Goal: Transaction & Acquisition: Download file/media

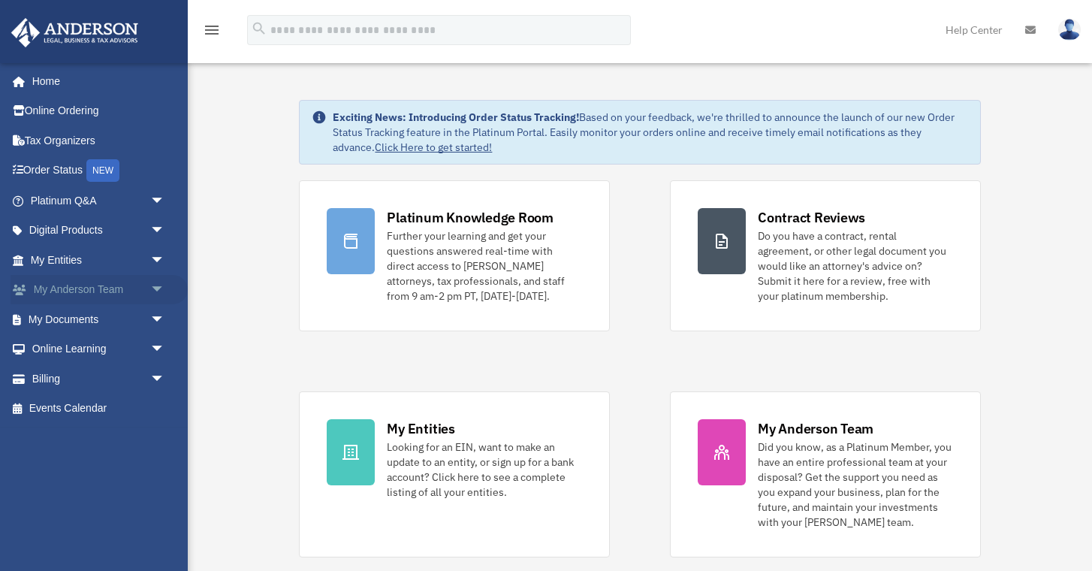
click at [90, 292] on link "My [PERSON_NAME] Team arrow_drop_down" at bounding box center [99, 290] width 177 height 30
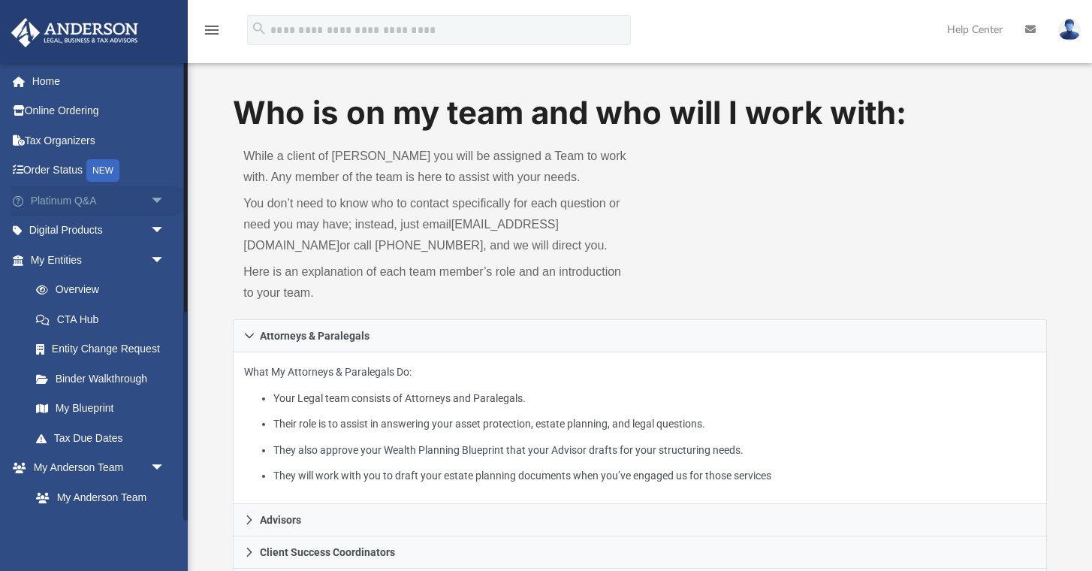
click at [101, 205] on link "Platinum Q&A arrow_drop_down" at bounding box center [99, 200] width 177 height 30
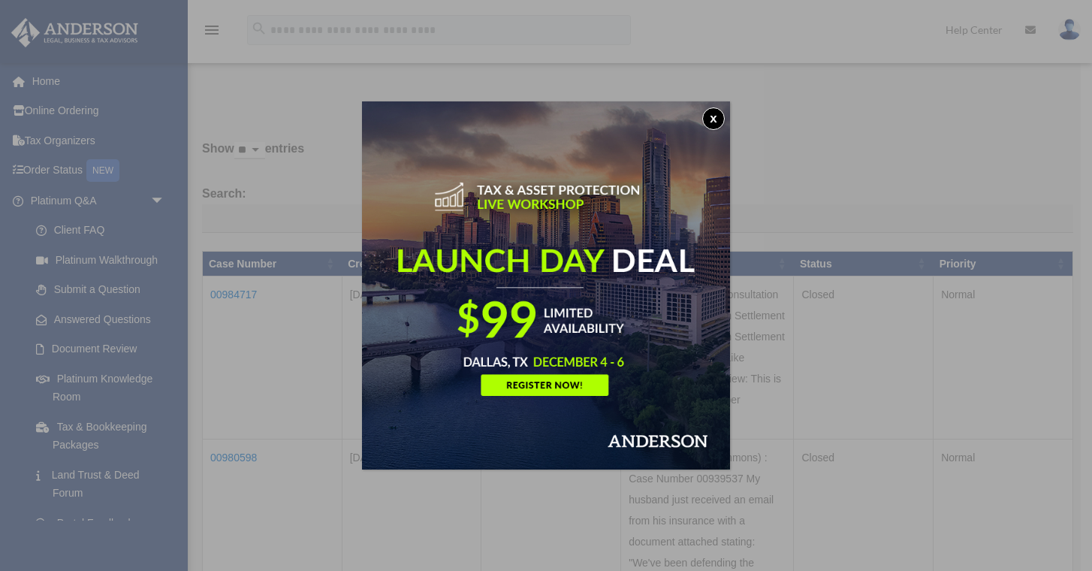
click at [122, 381] on div "x" at bounding box center [546, 285] width 1092 height 571
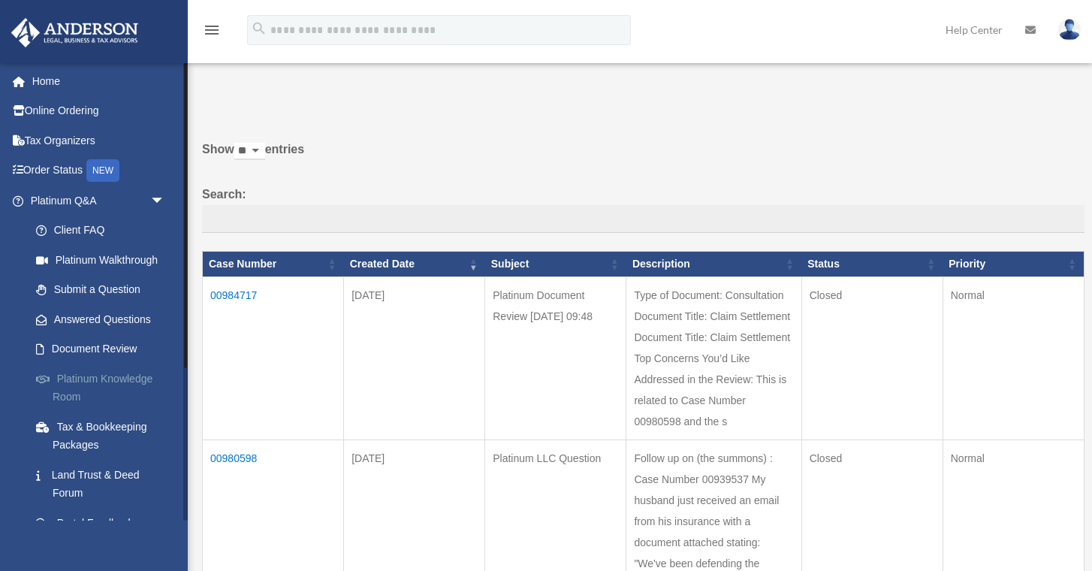
click at [122, 378] on link "Platinum Knowledge Room" at bounding box center [104, 387] width 167 height 48
click at [86, 379] on link "Platinum Knowledge Room" at bounding box center [104, 387] width 167 height 48
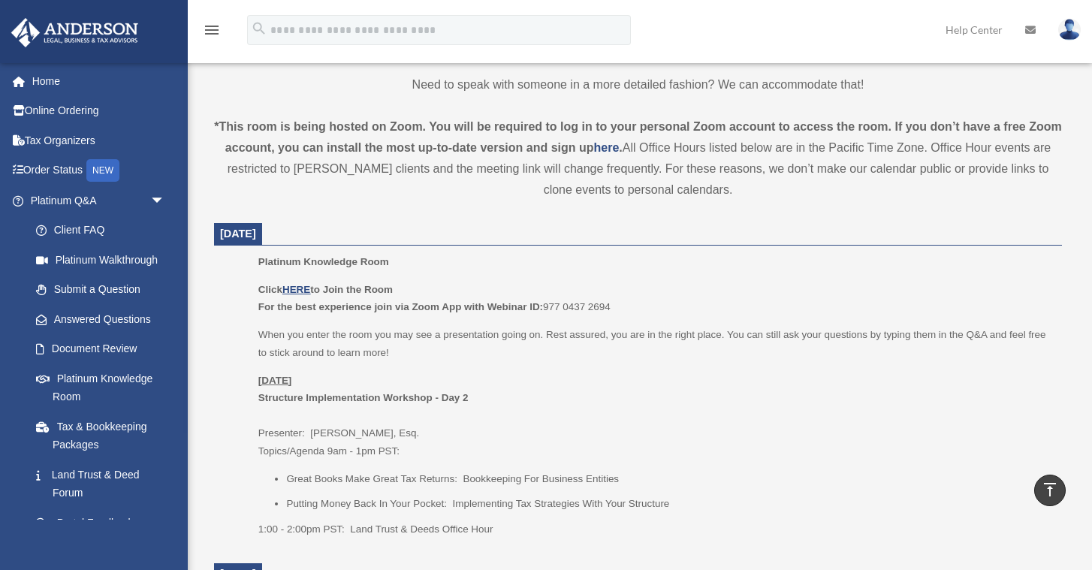
scroll to position [462, 0]
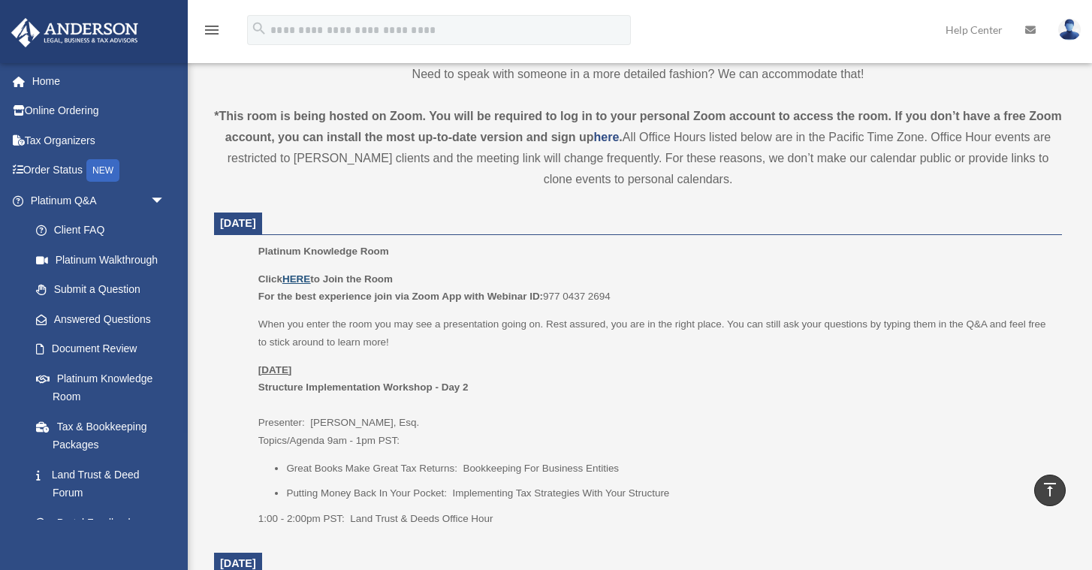
click at [298, 285] on u "HERE" at bounding box center [296, 278] width 28 height 11
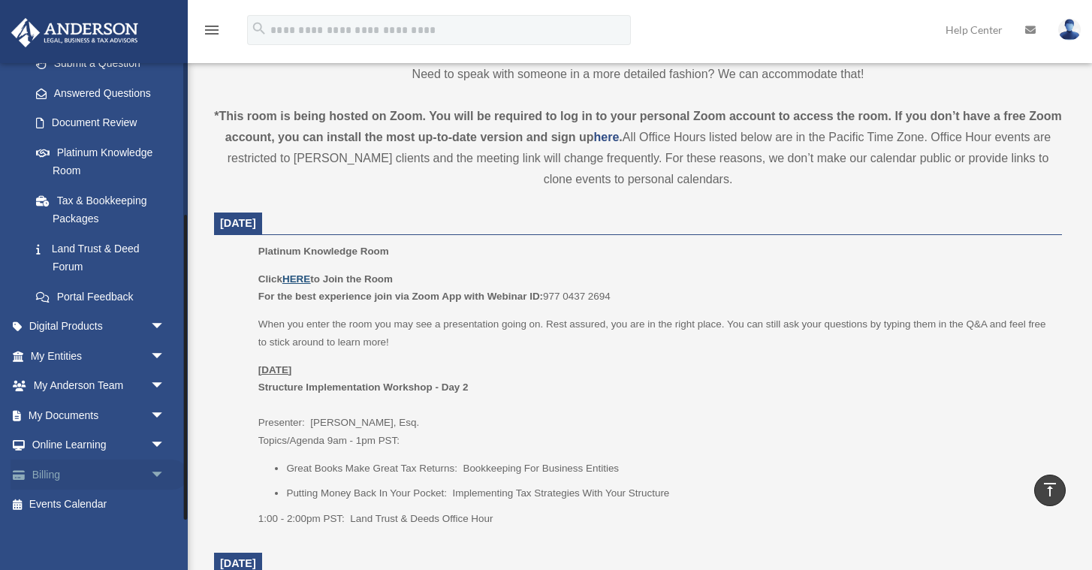
scroll to position [229, 0]
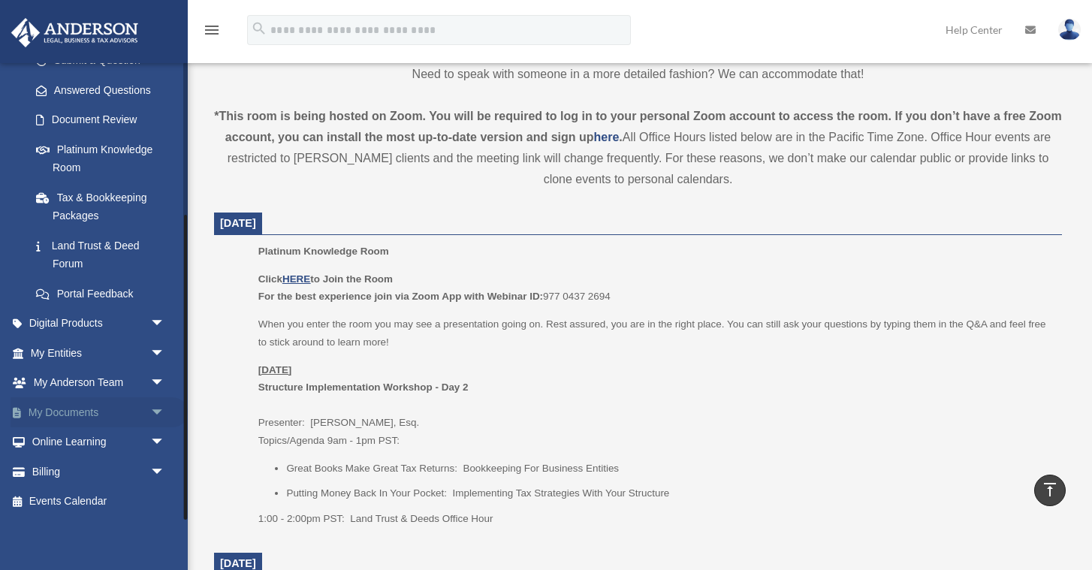
click at [68, 411] on link "My Documents arrow_drop_down" at bounding box center [99, 412] width 177 height 30
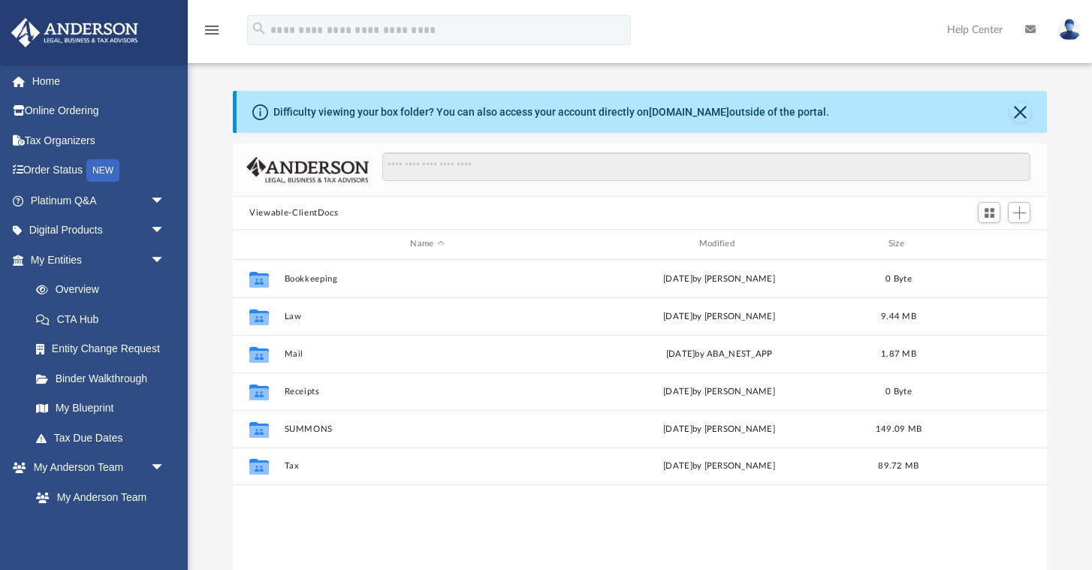
scroll to position [341, 813]
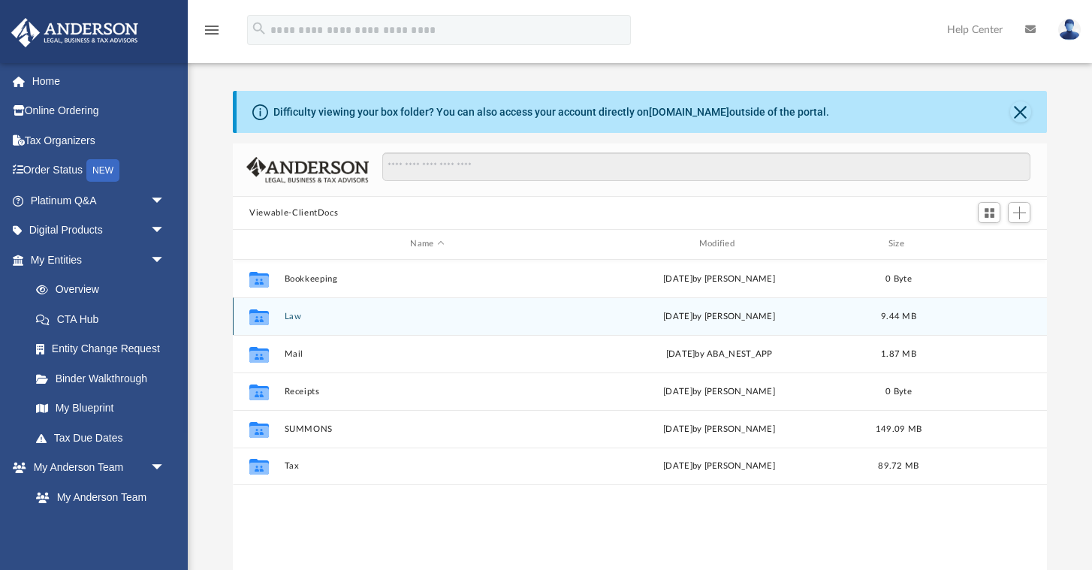
click at [291, 317] on button "Law" at bounding box center [427, 317] width 285 height 10
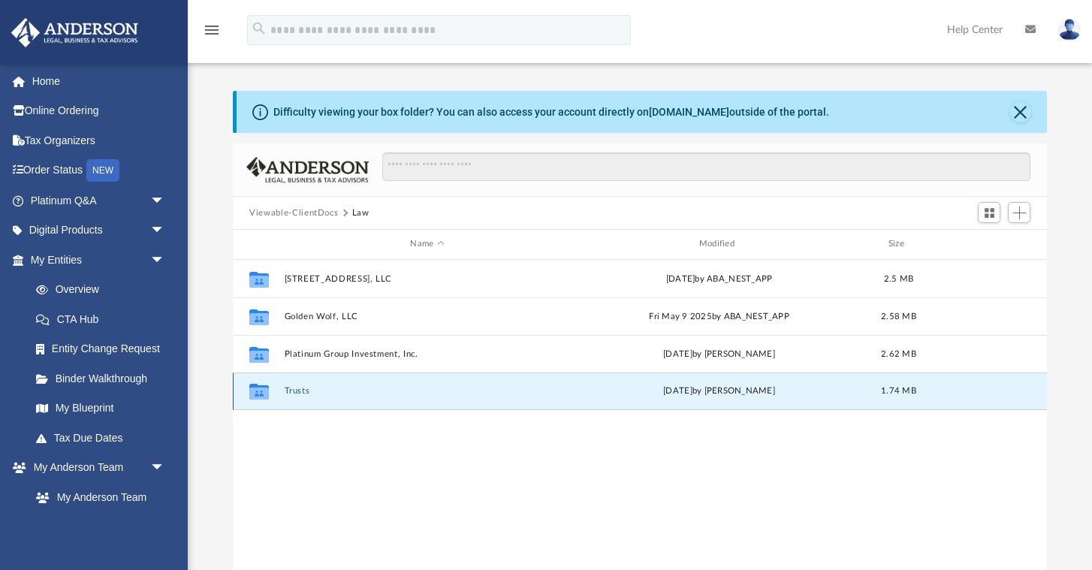
click at [296, 389] on button "Trusts" at bounding box center [427, 391] width 285 height 10
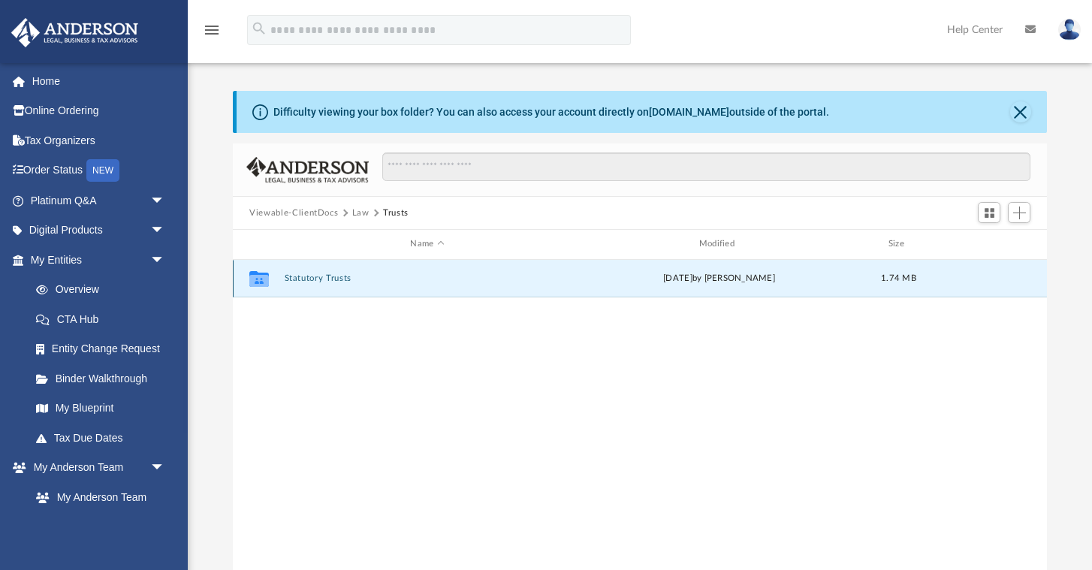
click at [328, 282] on button "Statutory Trusts" at bounding box center [427, 278] width 285 height 10
click at [327, 281] on button "Gold Coast Legacy Statutory Trust" at bounding box center [427, 278] width 285 height 10
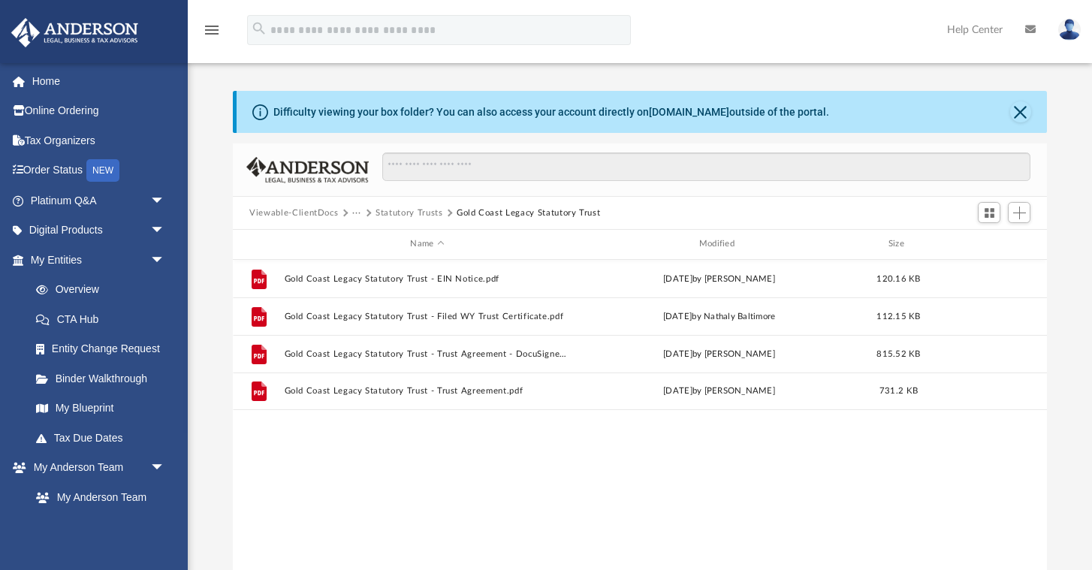
click at [323, 214] on button "Viewable-ClientDocs" at bounding box center [293, 213] width 89 height 14
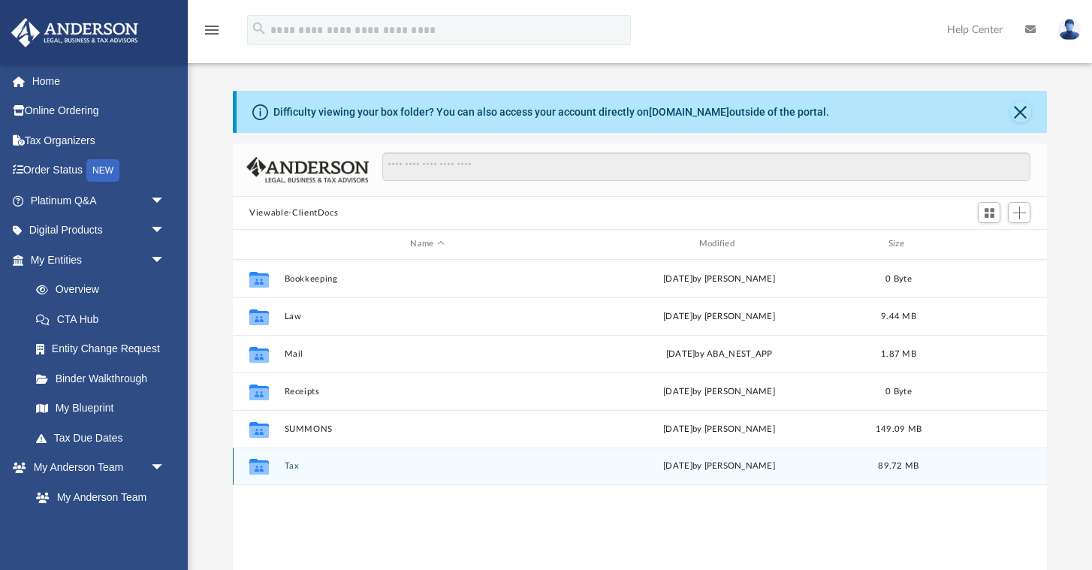
click at [291, 467] on button "Tax" at bounding box center [427, 466] width 285 height 10
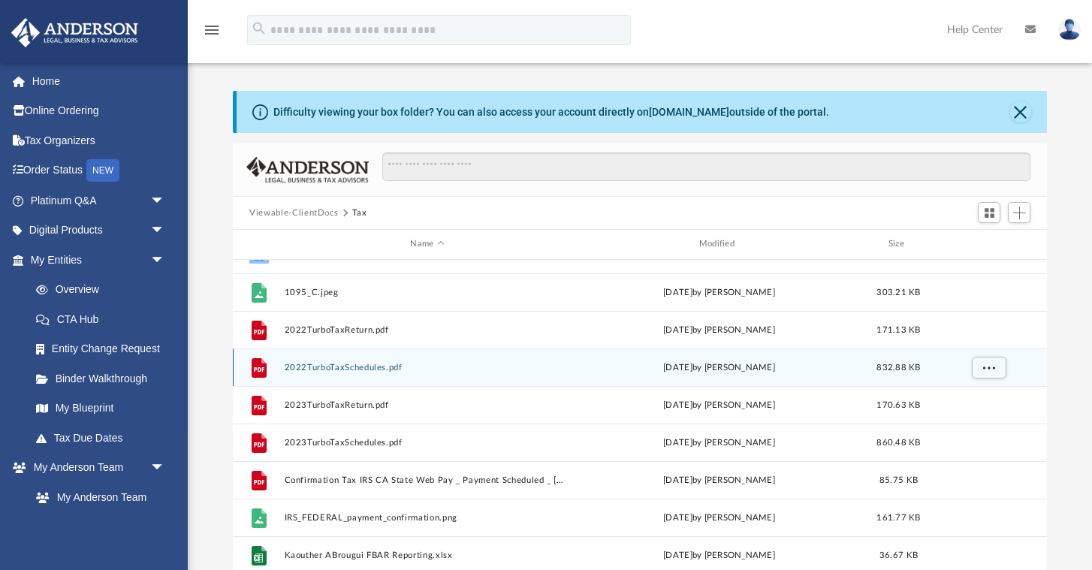
scroll to position [0, 0]
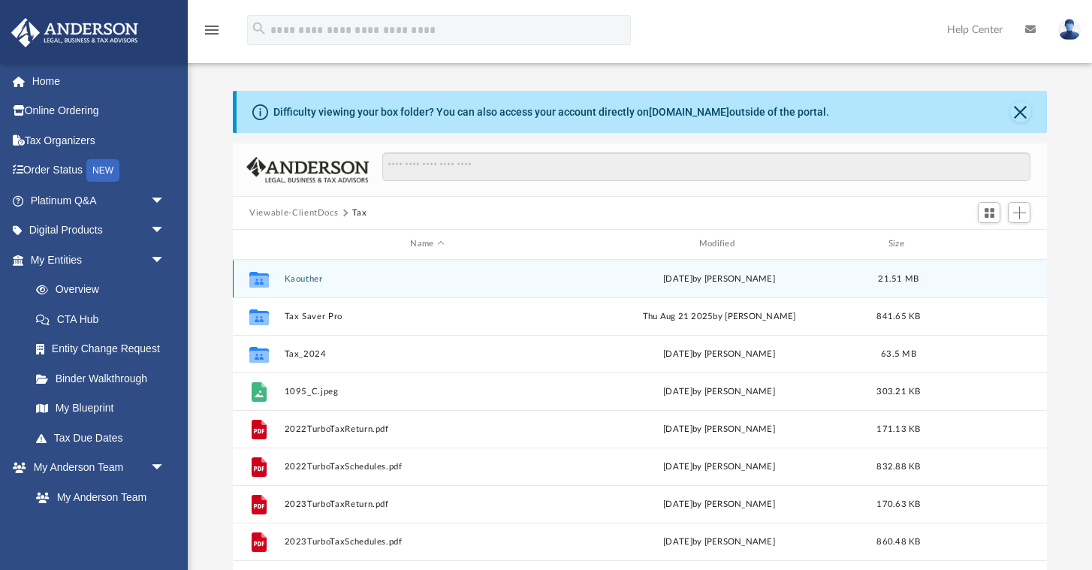
click at [306, 278] on button "Kaouther" at bounding box center [427, 279] width 285 height 10
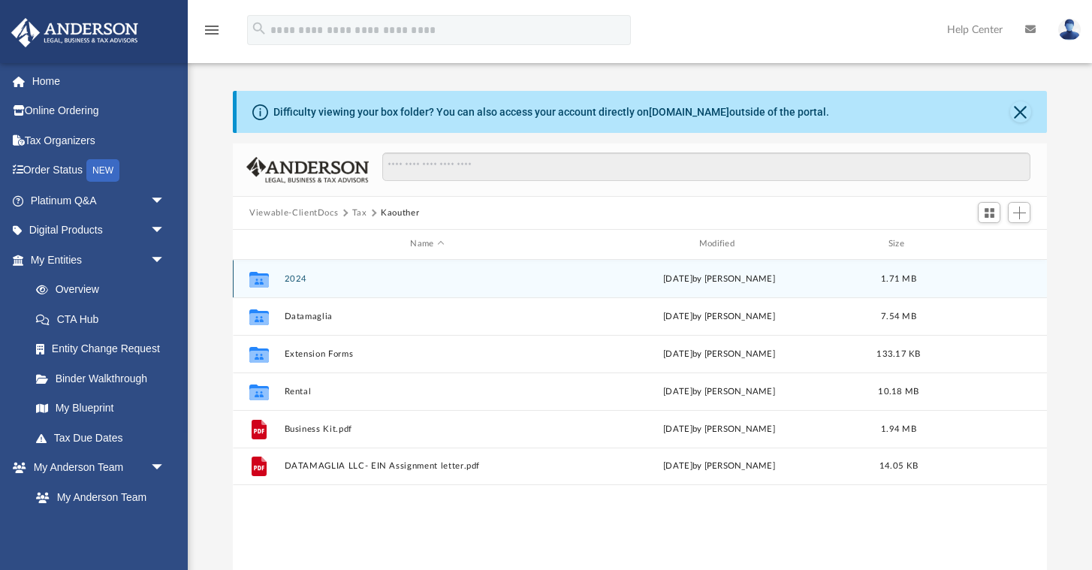
click at [294, 280] on button "2024" at bounding box center [427, 279] width 285 height 10
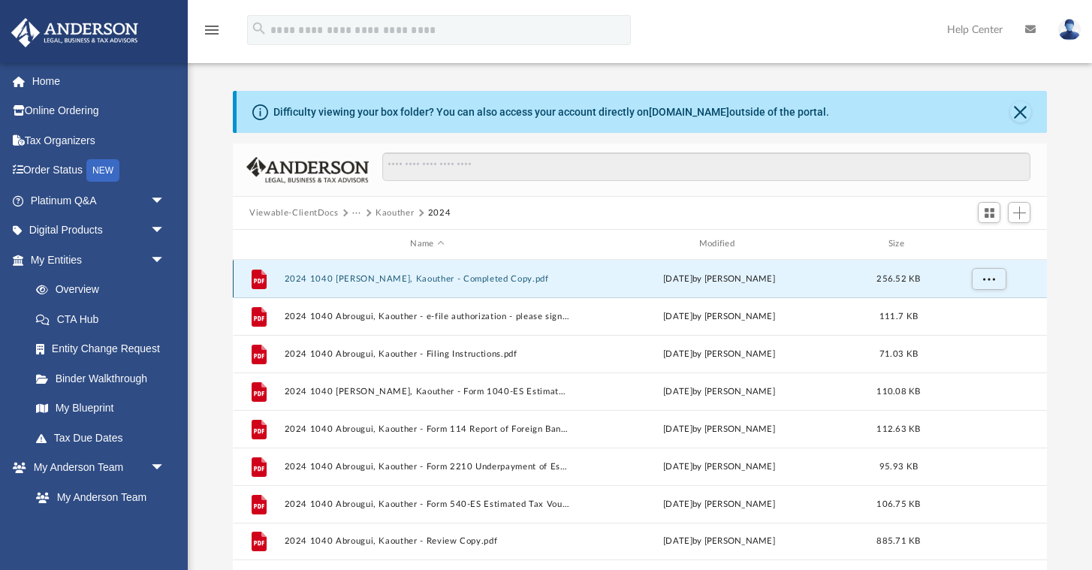
click at [377, 278] on button "2024 1040 Abrougui, Kaouther - Completed Copy.pdf" at bounding box center [427, 279] width 285 height 10
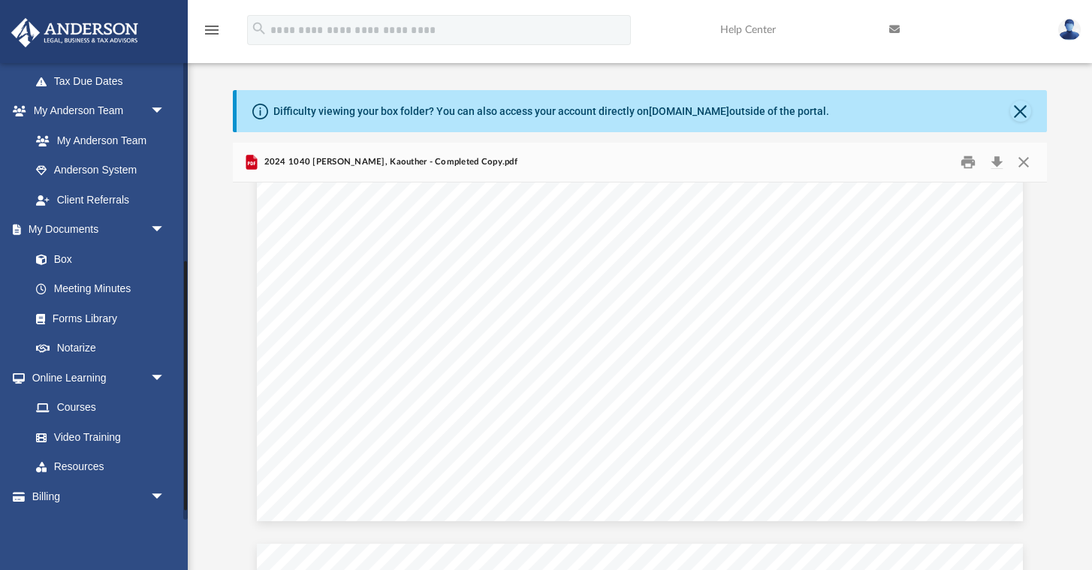
scroll to position [381, 0]
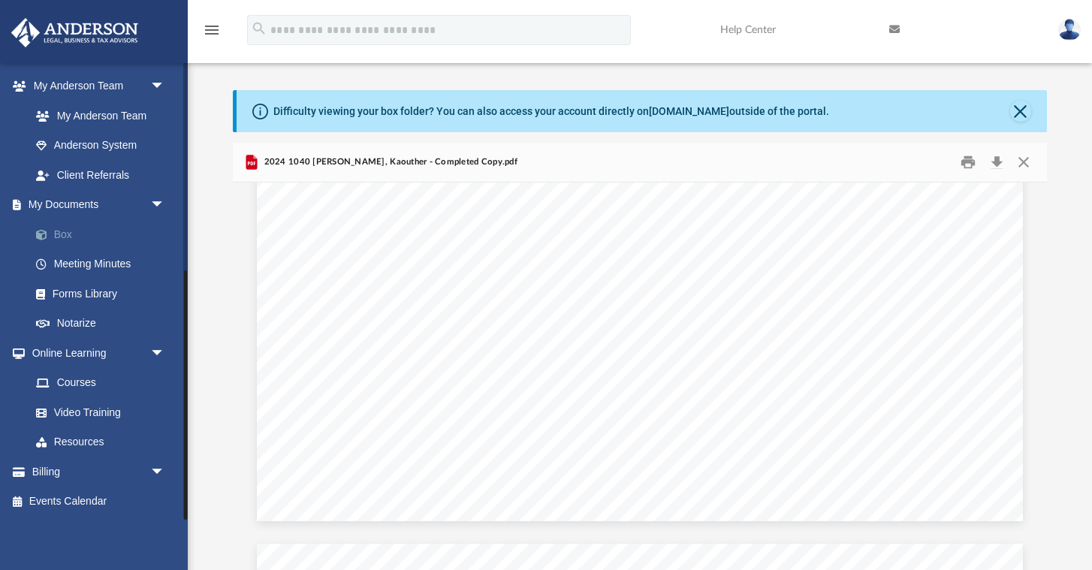
click at [66, 227] on link "Box" at bounding box center [104, 234] width 167 height 30
click at [68, 236] on link "Box" at bounding box center [104, 234] width 167 height 30
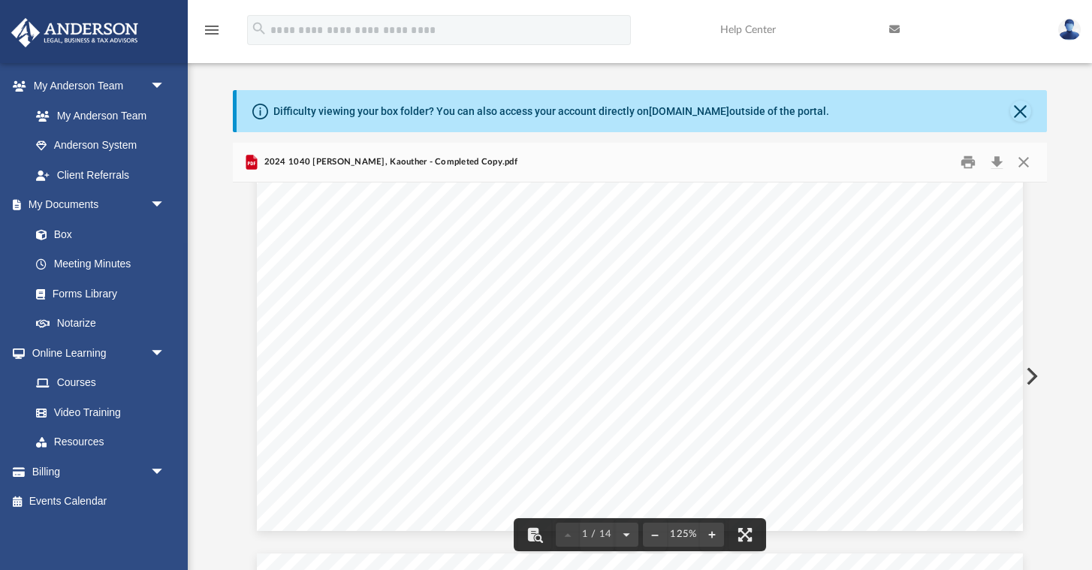
scroll to position [0, 0]
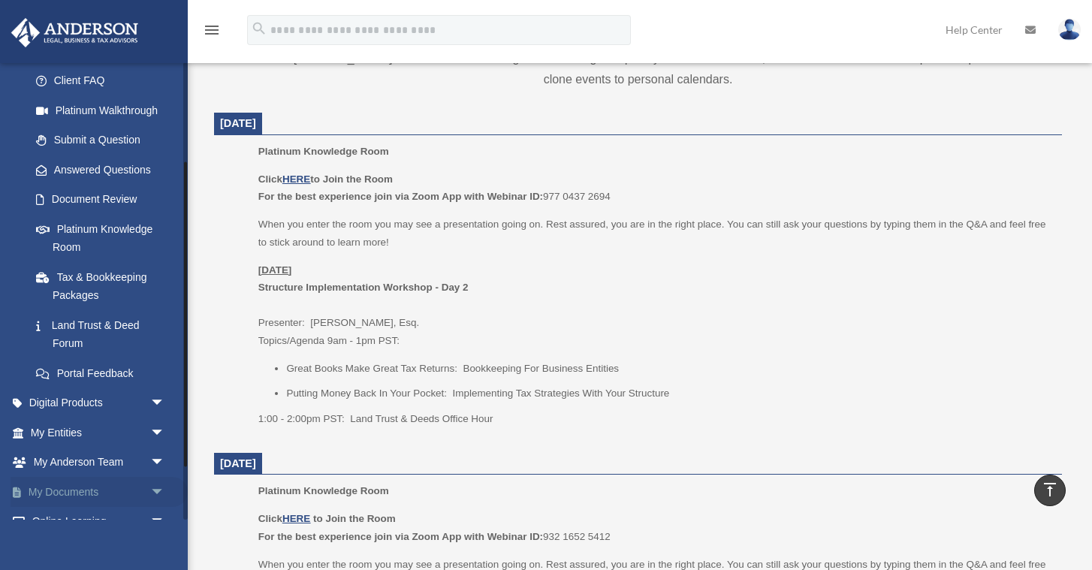
scroll to position [229, 0]
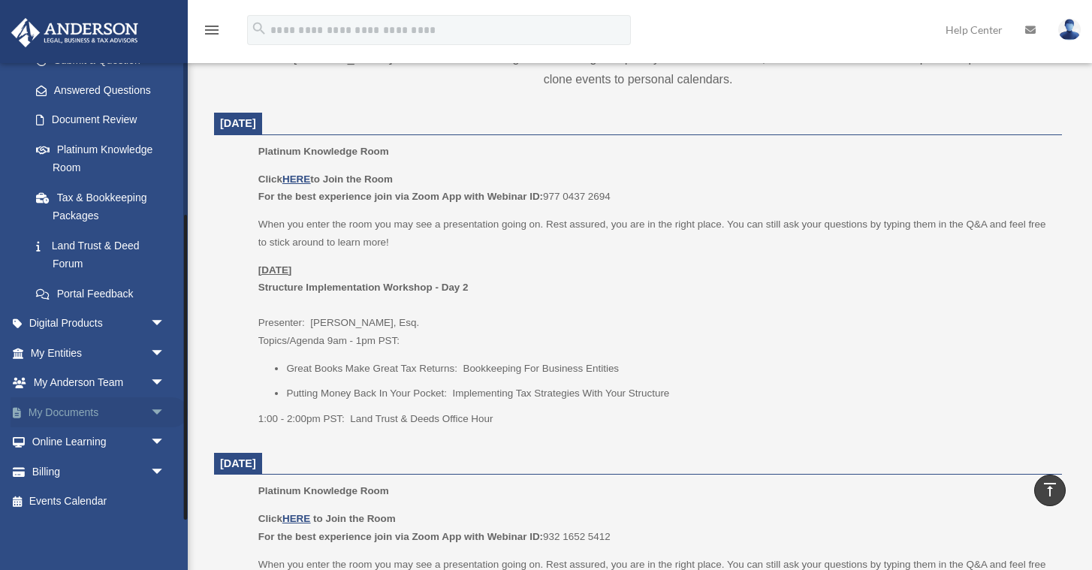
click at [78, 411] on link "My Documents arrow_drop_down" at bounding box center [99, 412] width 177 height 30
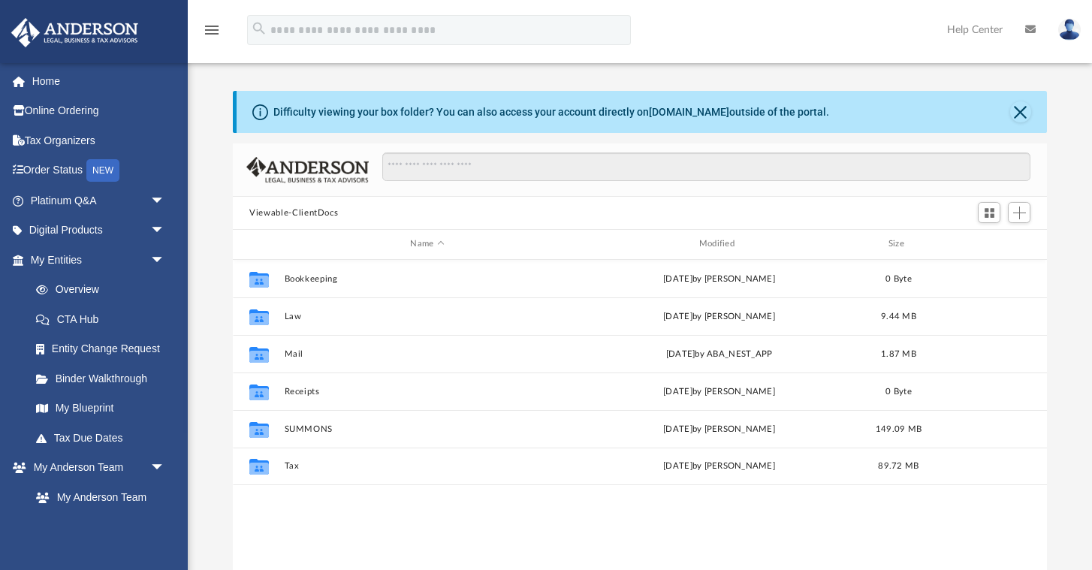
scroll to position [341, 813]
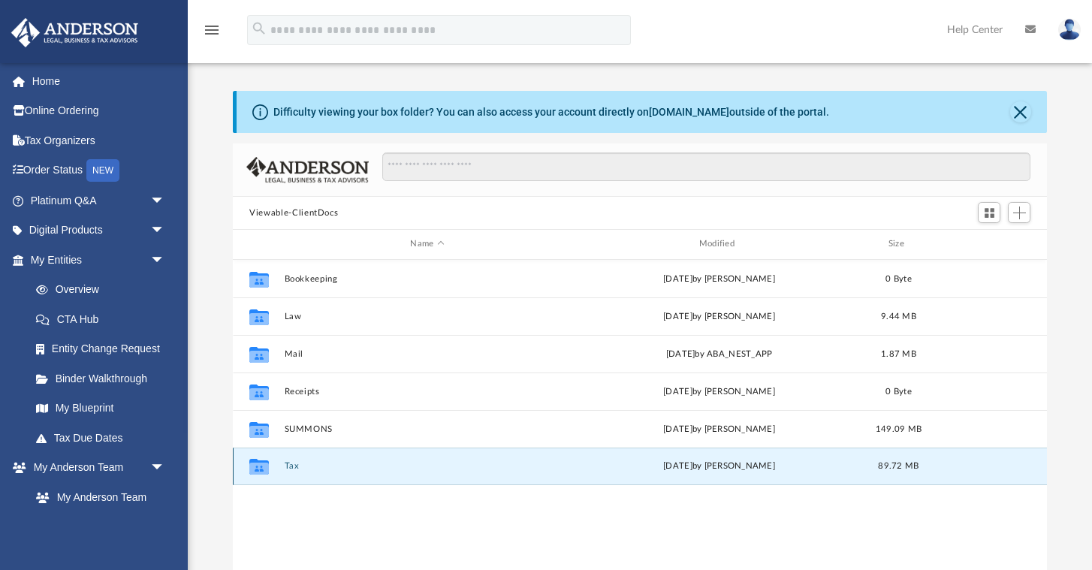
click at [294, 468] on button "Tax" at bounding box center [427, 466] width 285 height 10
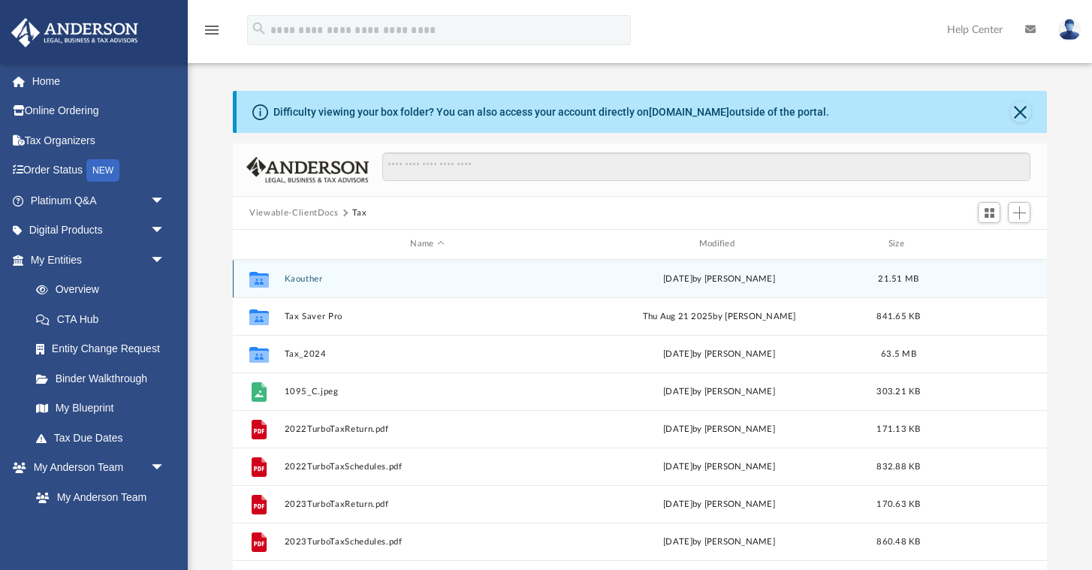
click at [304, 285] on div "Collaborated Folder Kaouther Wed Sep 24 2025 by Alex Price 21.51 MB" at bounding box center [640, 279] width 814 height 38
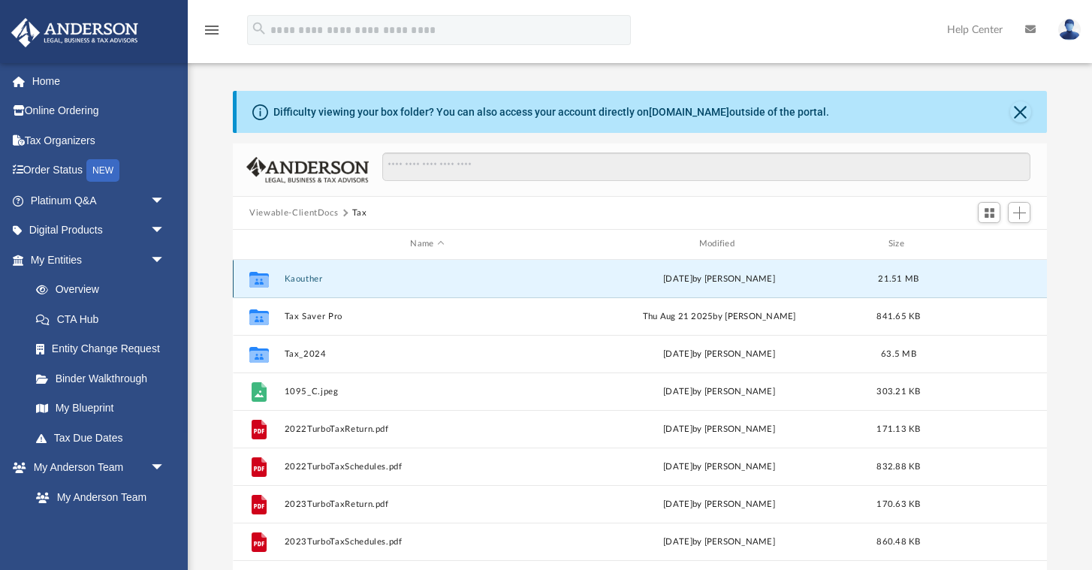
click at [307, 272] on div "Collaborated Folder Kaouther Wed Sep 24 2025 by Alex Price 21.51 MB" at bounding box center [640, 279] width 814 height 38
click at [303, 279] on button "Kaouther" at bounding box center [427, 279] width 285 height 10
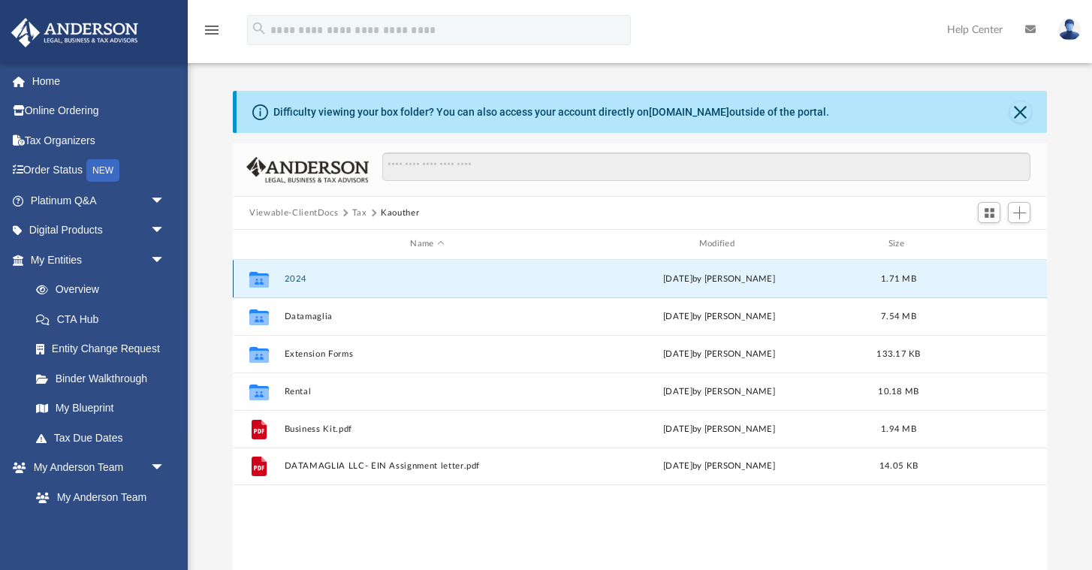
click at [300, 280] on button "2024" at bounding box center [427, 279] width 285 height 10
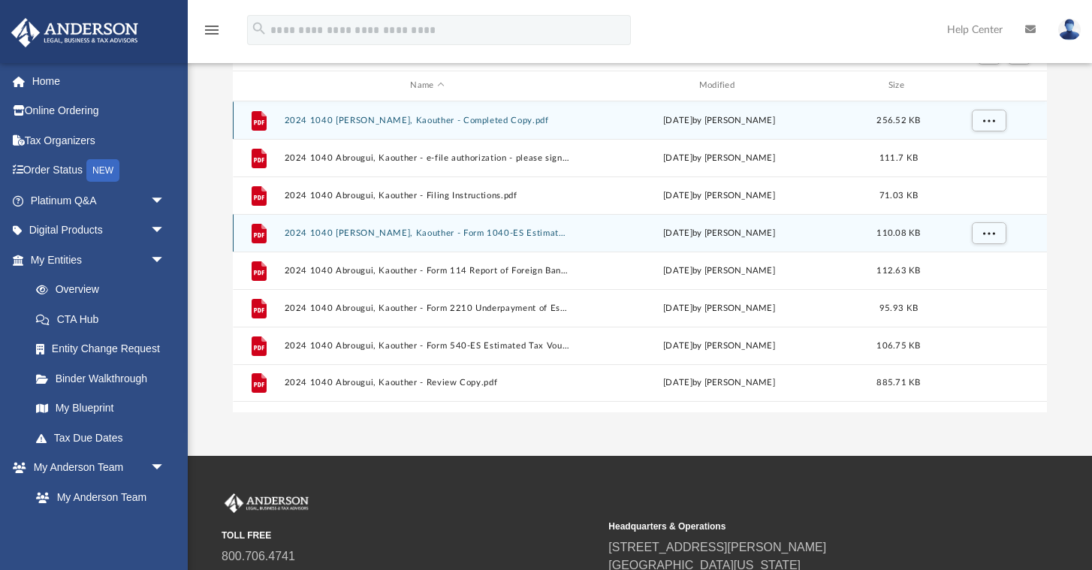
scroll to position [132, 0]
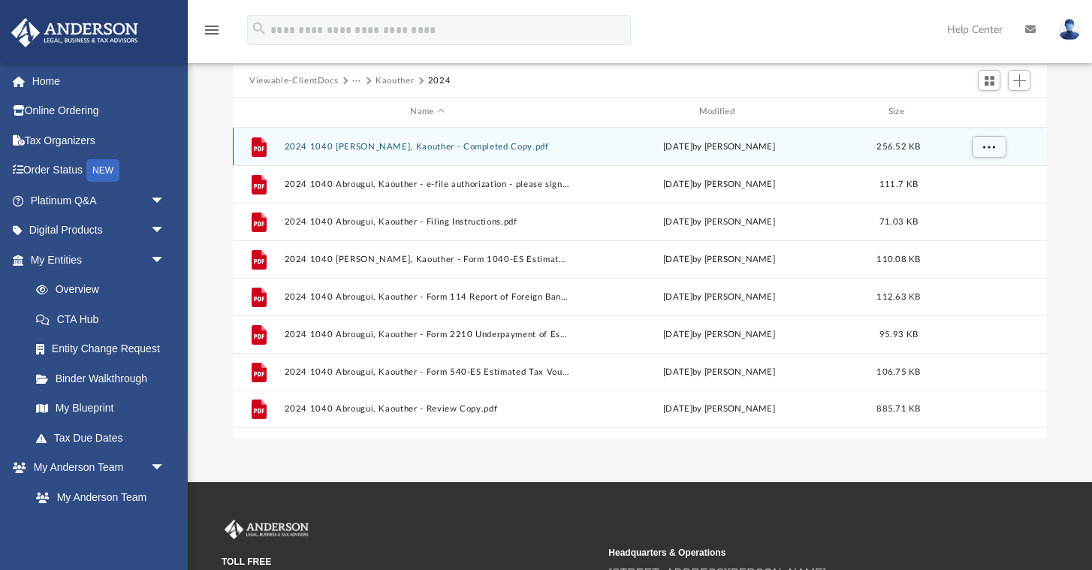
click at [502, 146] on button "2024 1040 Abrougui, Kaouther - Completed Copy.pdf" at bounding box center [427, 147] width 285 height 10
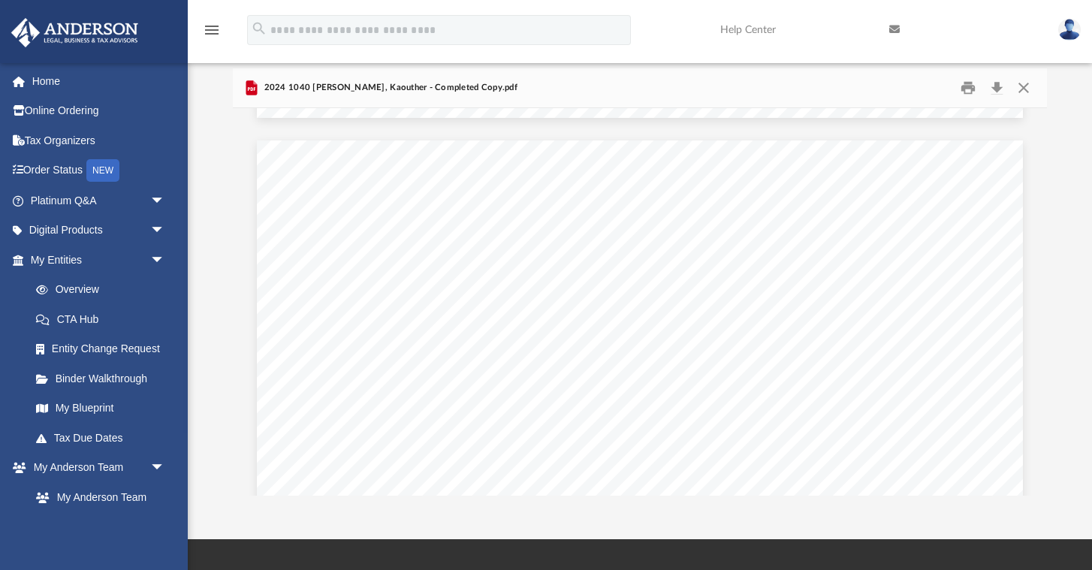
scroll to position [2007, 0]
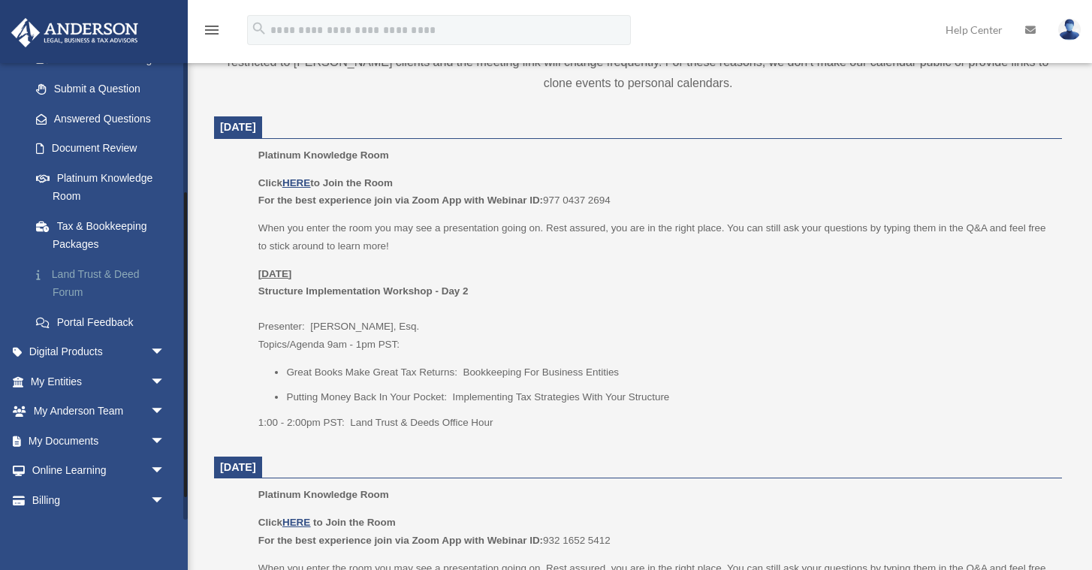
scroll to position [203, 0]
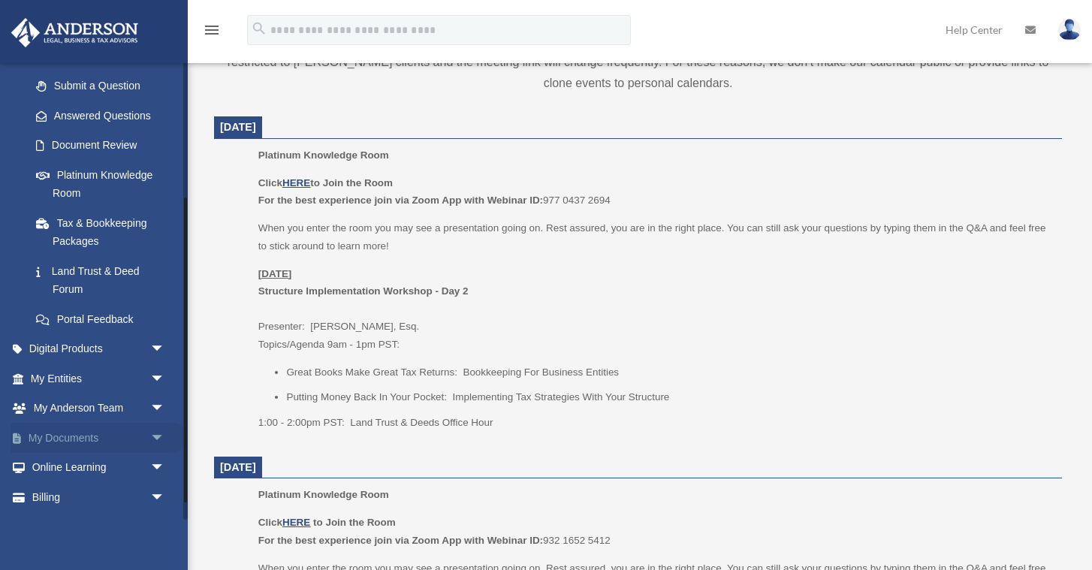
click at [62, 438] on link "My Documents arrow_drop_down" at bounding box center [99, 438] width 177 height 30
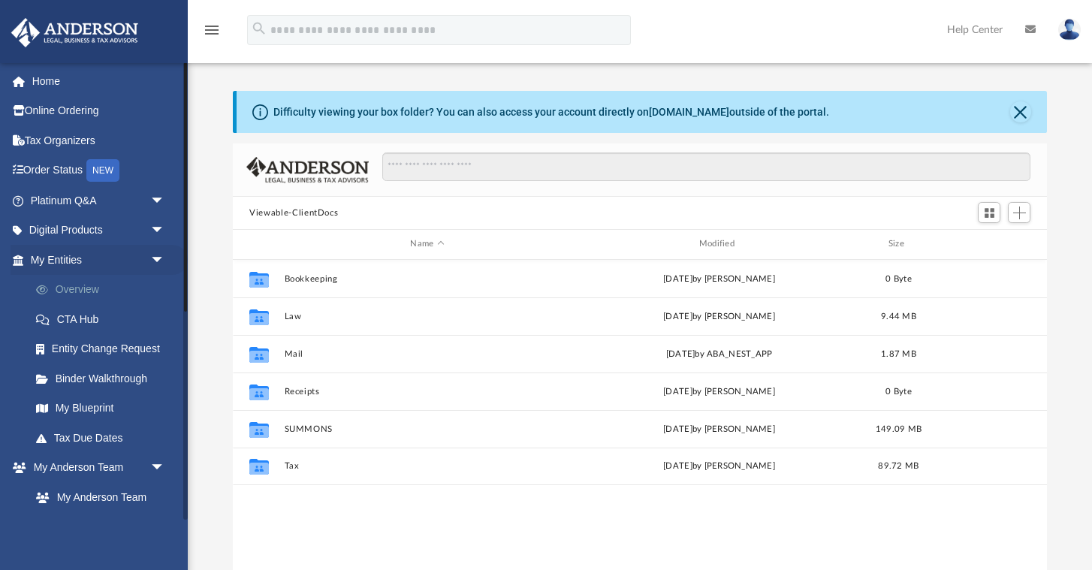
scroll to position [341, 813]
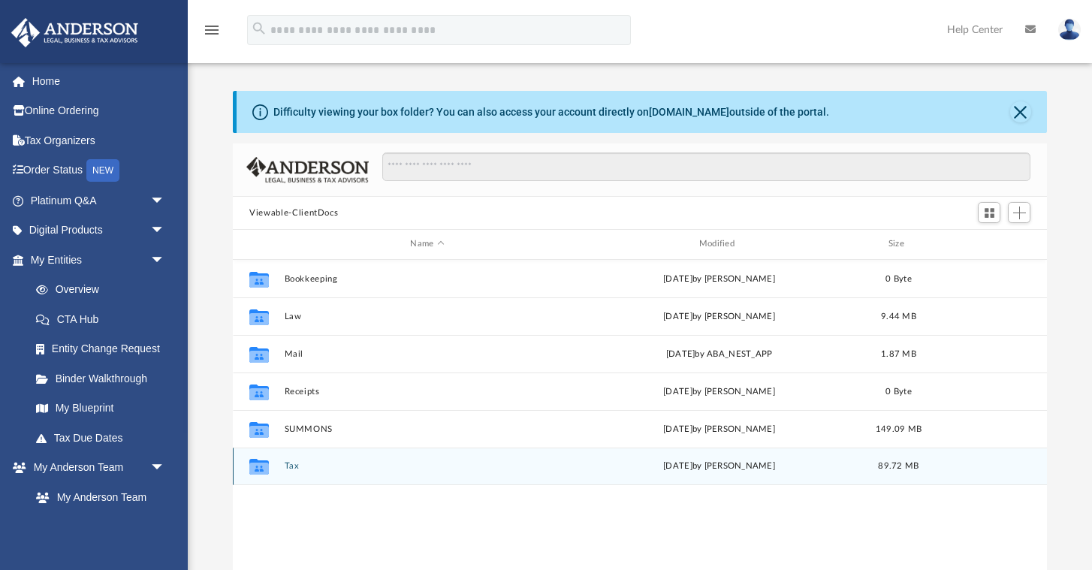
click at [305, 465] on button "Tax" at bounding box center [427, 466] width 285 height 10
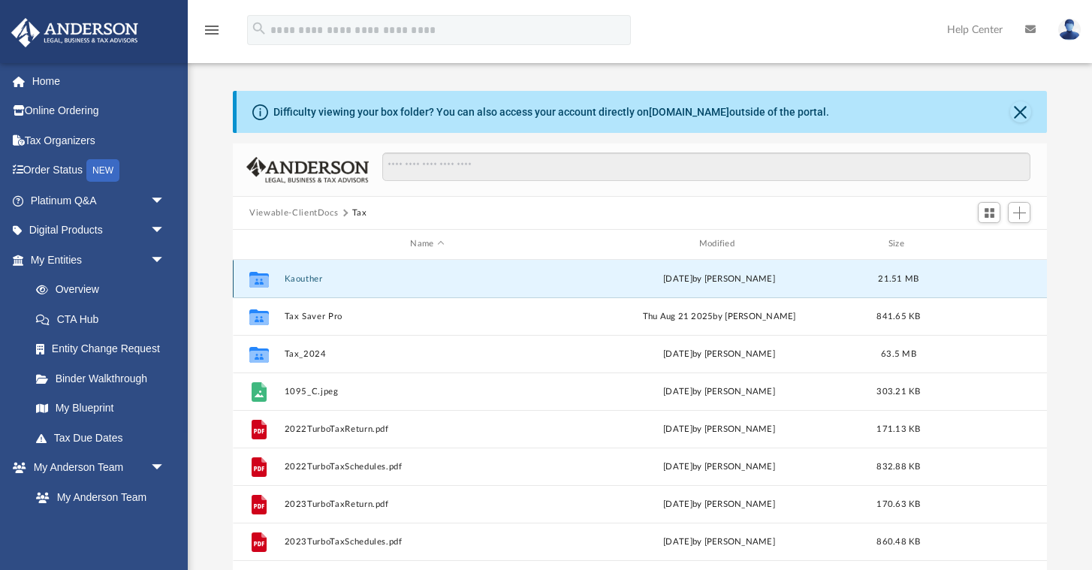
click at [306, 274] on button "Kaouther" at bounding box center [427, 279] width 285 height 10
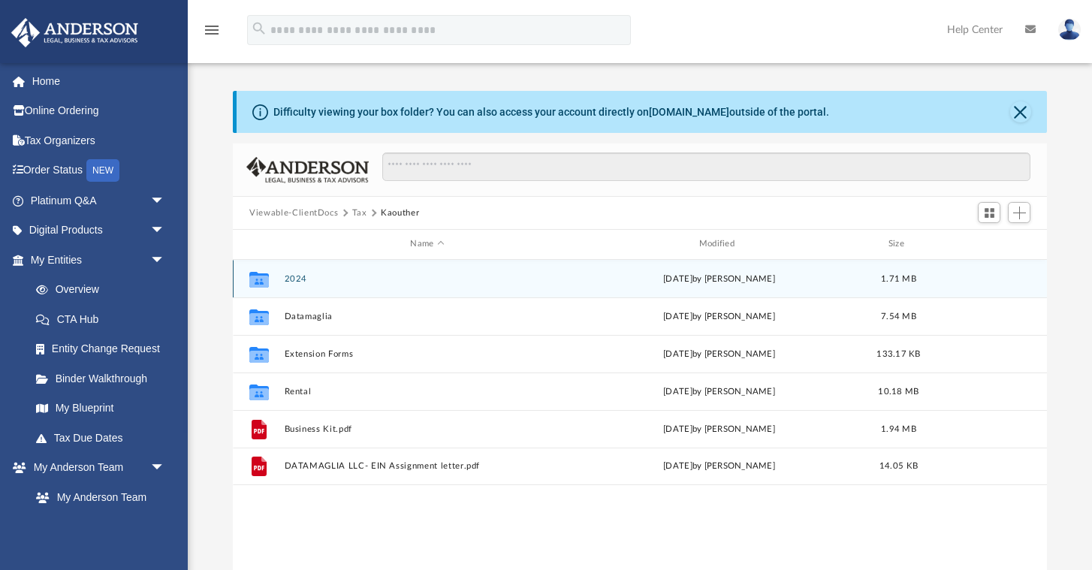
click at [300, 276] on button "2024" at bounding box center [427, 279] width 285 height 10
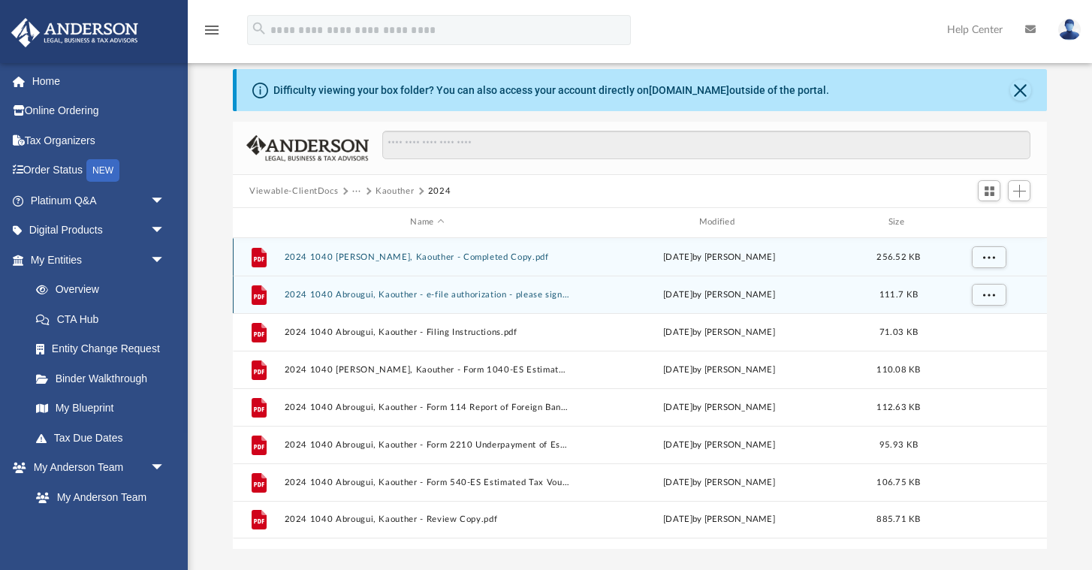
scroll to position [28, 0]
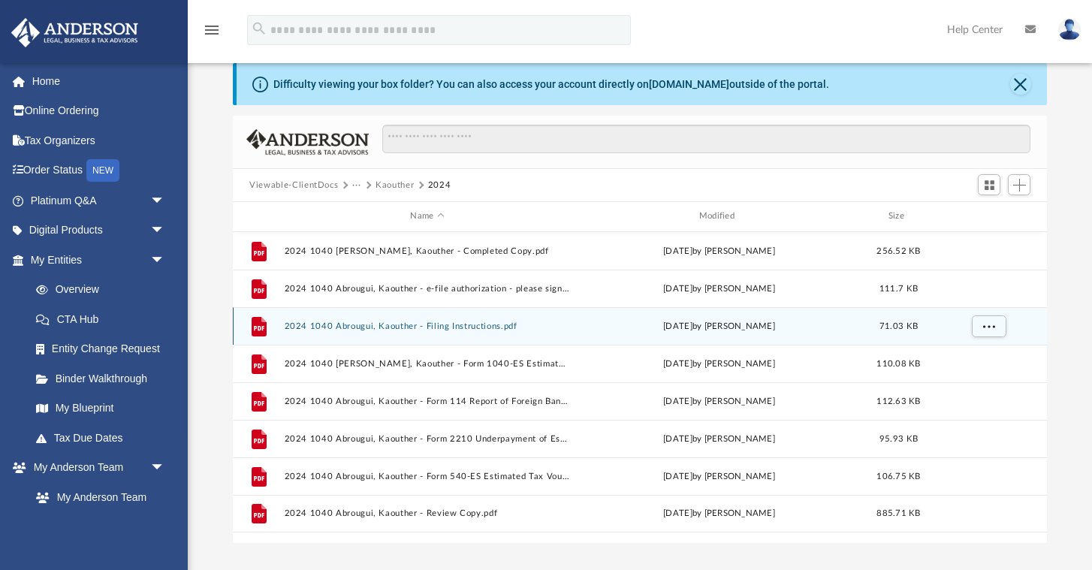
click at [459, 326] on button "2024 1040 Abrougui, Kaouther - Filing Instructions.pdf" at bounding box center [427, 326] width 285 height 10
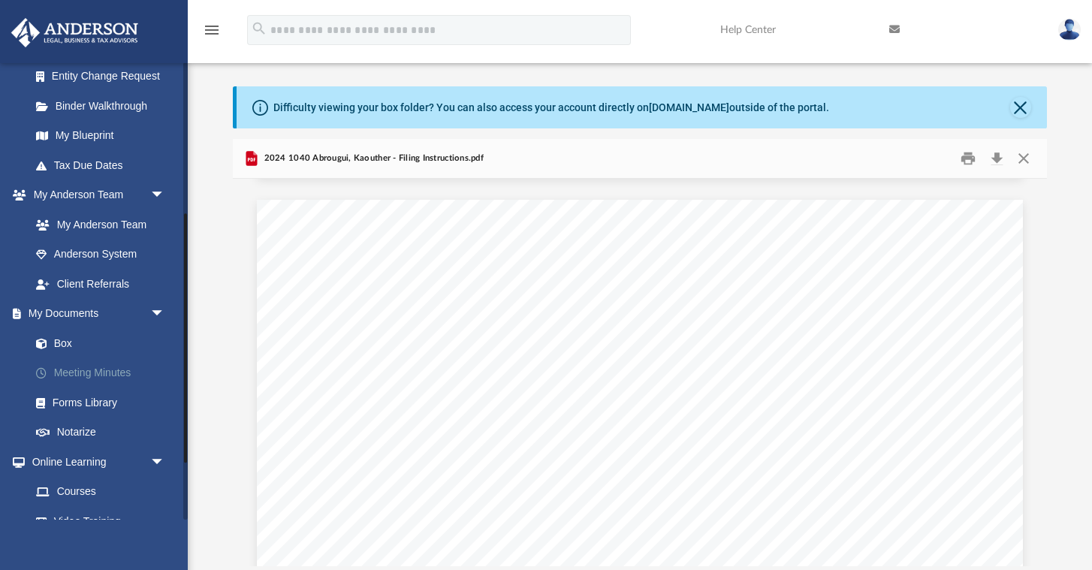
scroll to position [277, 0]
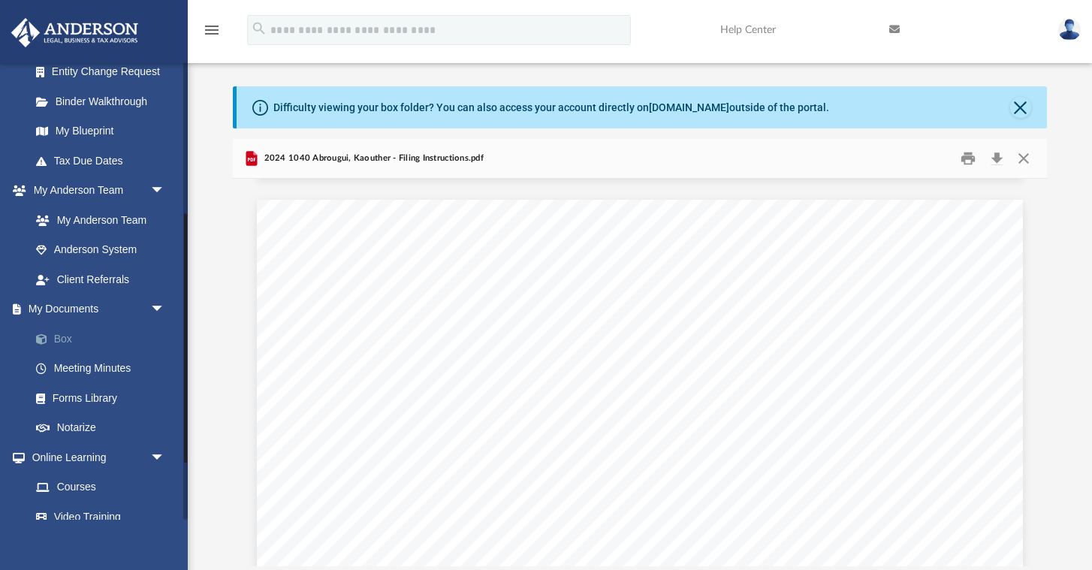
click at [77, 342] on link "Box" at bounding box center [104, 339] width 167 height 30
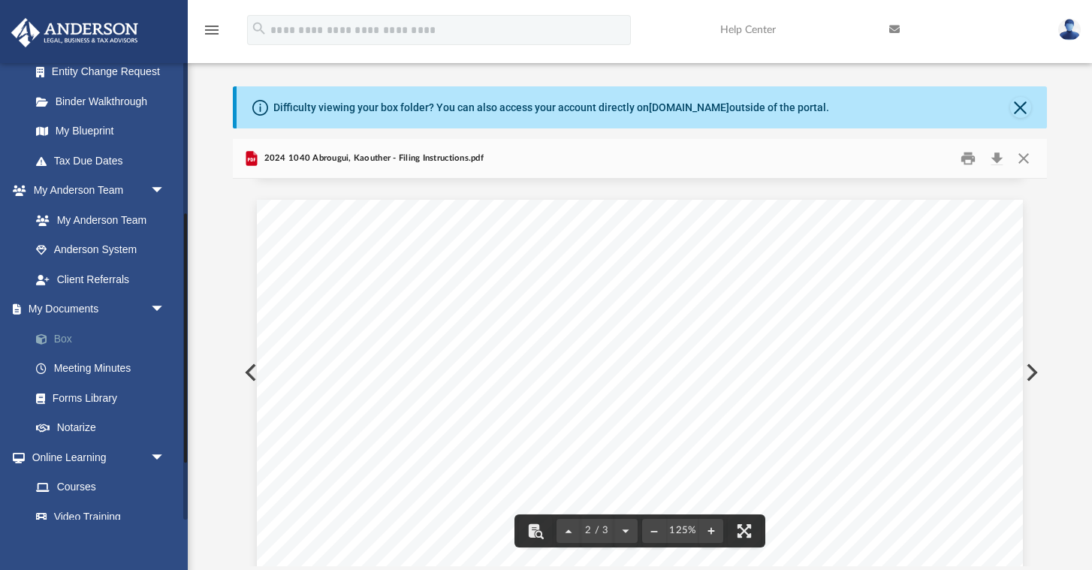
click at [61, 341] on link "Box" at bounding box center [104, 339] width 167 height 30
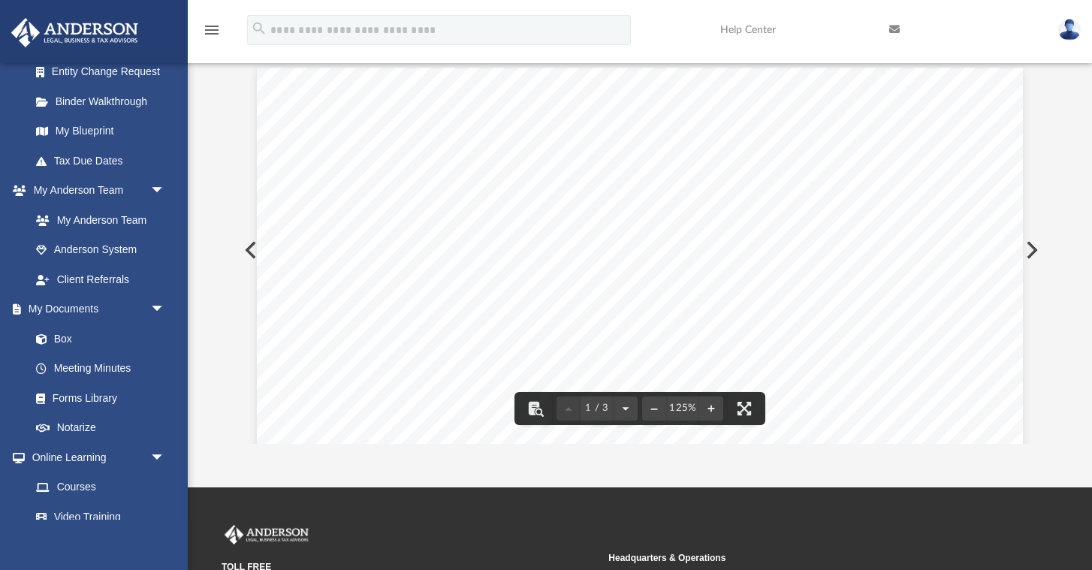
scroll to position [0, 0]
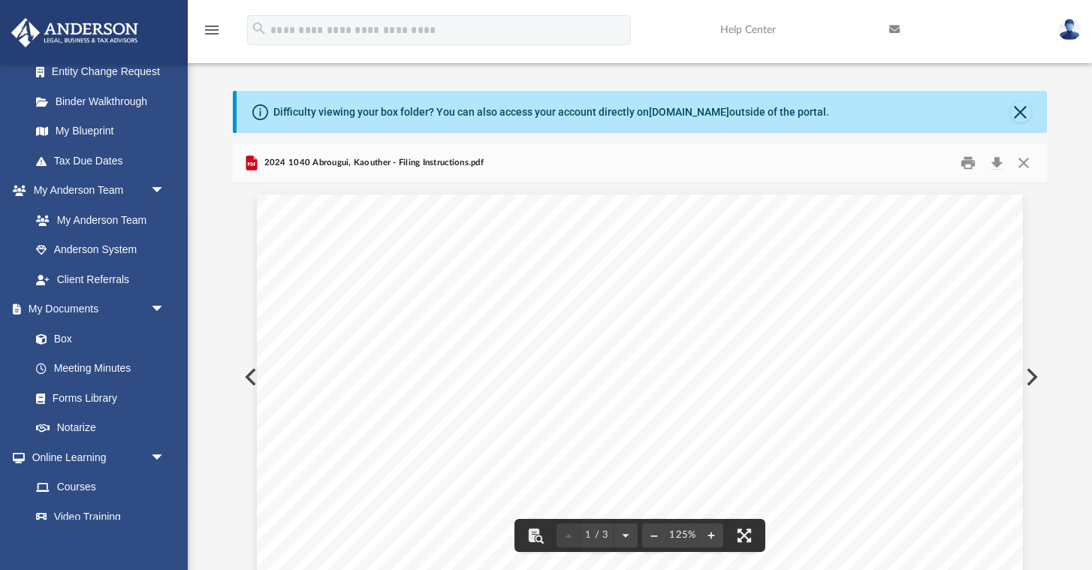
click at [247, 381] on button "Preview" at bounding box center [249, 377] width 33 height 42
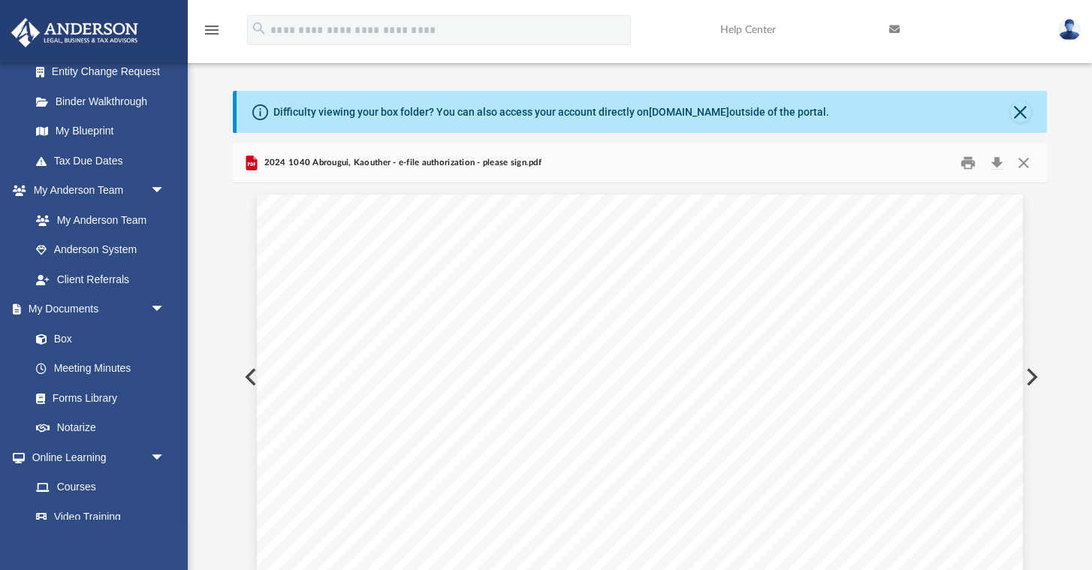
scroll to position [2027, 0]
click at [247, 381] on button "Preview" at bounding box center [249, 376] width 33 height 42
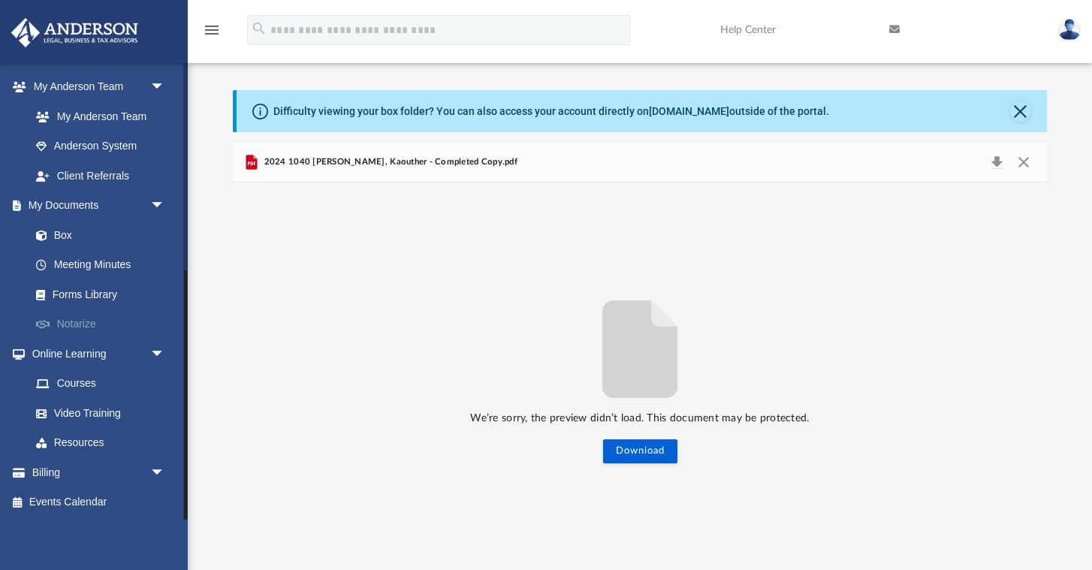
scroll to position [381, 0]
click at [68, 238] on link "Box" at bounding box center [104, 234] width 167 height 30
click at [86, 261] on link "Meeting Minutes" at bounding box center [104, 264] width 167 height 30
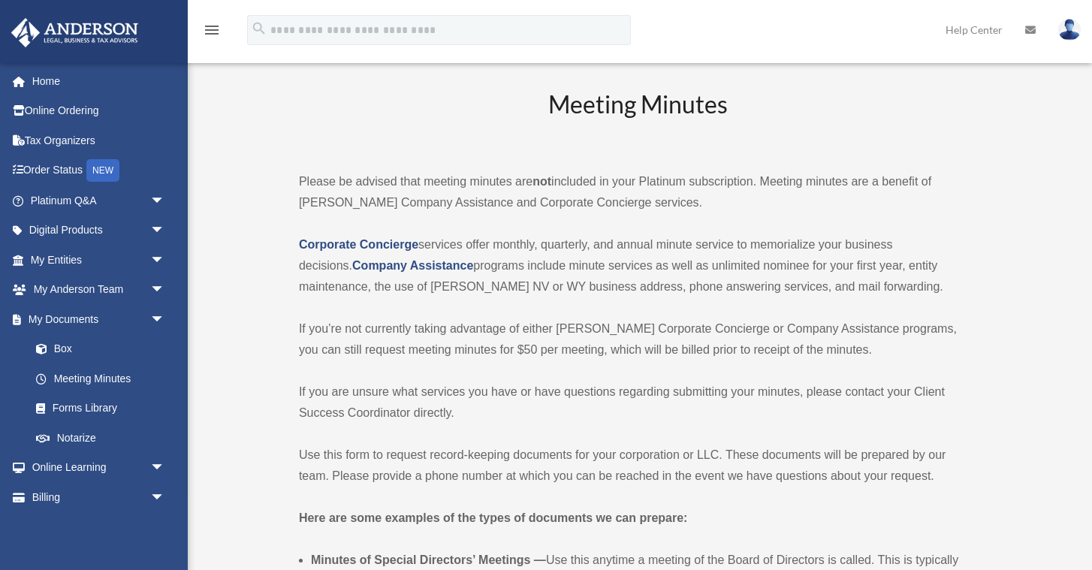
click at [71, 237] on div "[EMAIL_ADDRESS][DOMAIN_NAME] Sign Out [EMAIL_ADDRESS][DOMAIN_NAME] Home Online …" at bounding box center [94, 347] width 188 height 570
click at [83, 349] on link "Box" at bounding box center [104, 349] width 167 height 30
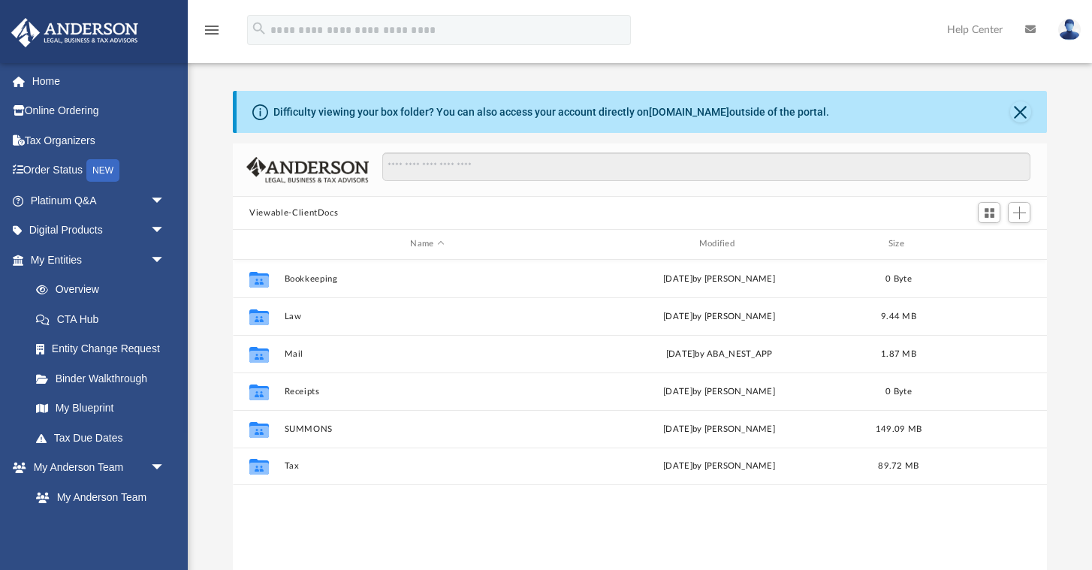
scroll to position [341, 813]
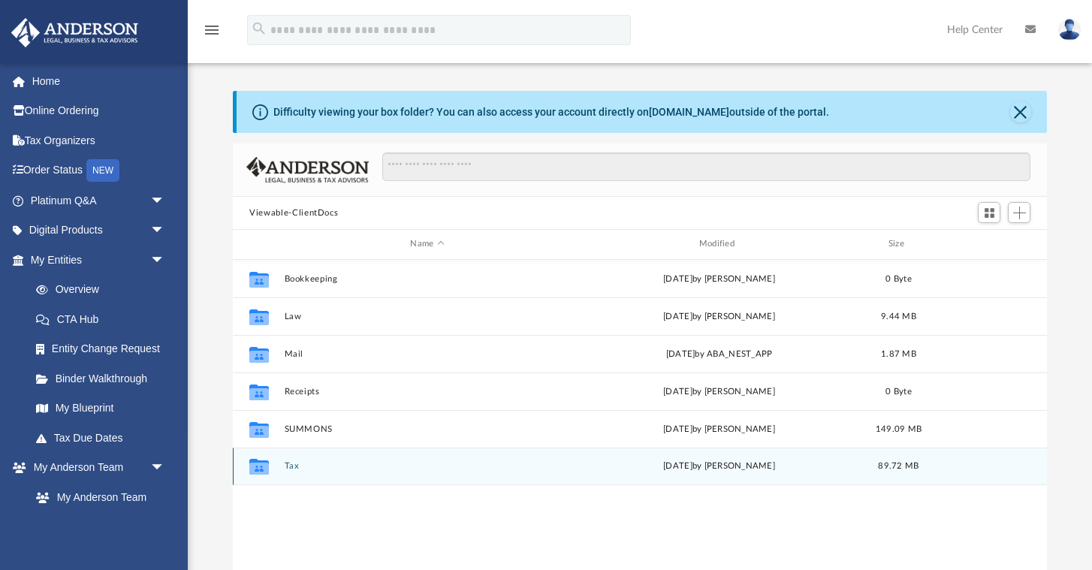
click at [343, 467] on button "Tax" at bounding box center [427, 466] width 285 height 10
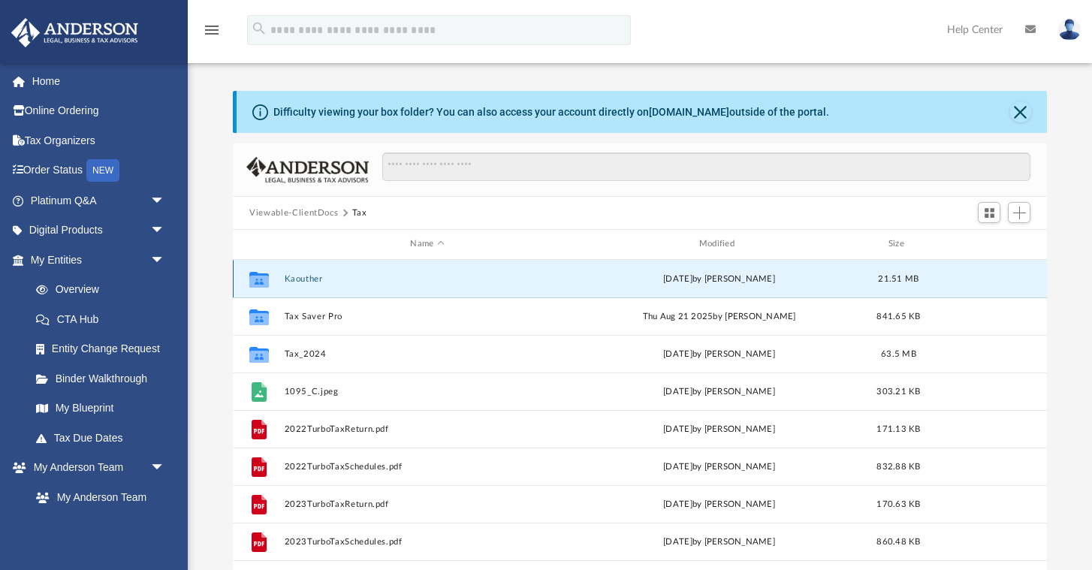
click at [312, 280] on button "Kaouther" at bounding box center [427, 279] width 285 height 10
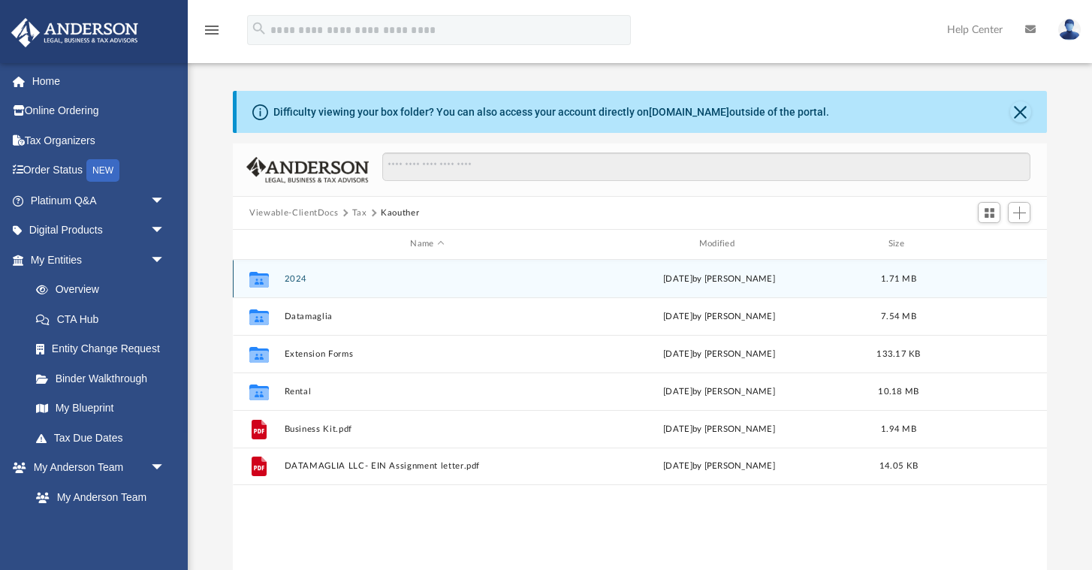
click at [305, 279] on button "2024" at bounding box center [427, 279] width 285 height 10
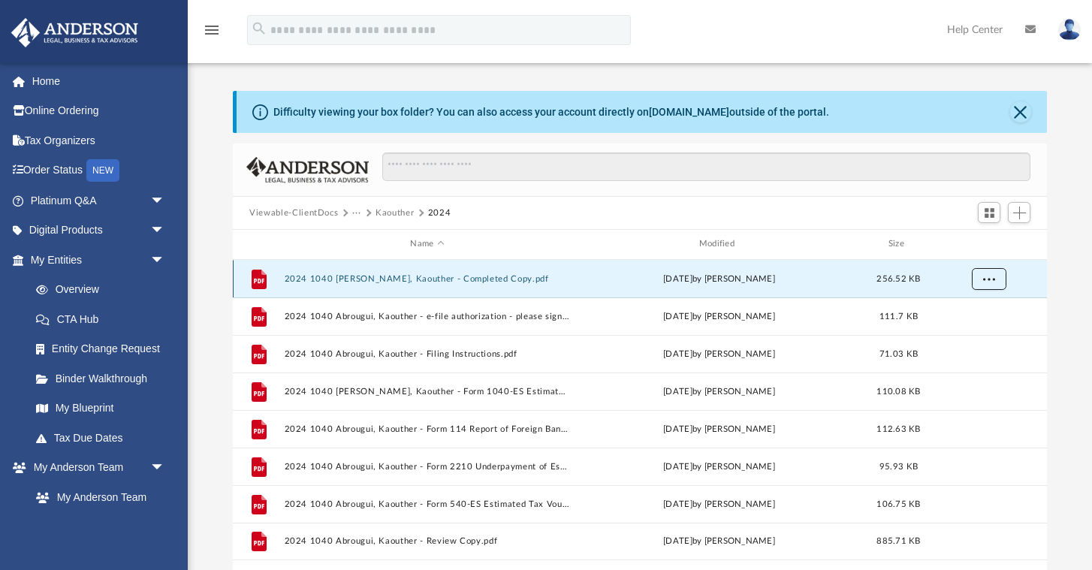
click at [988, 278] on span "More options" at bounding box center [989, 278] width 12 height 8
click at [975, 331] on li "Download" at bounding box center [975, 332] width 44 height 16
click at [993, 282] on span "More options" at bounding box center [989, 278] width 12 height 8
